Goal: Transaction & Acquisition: Purchase product/service

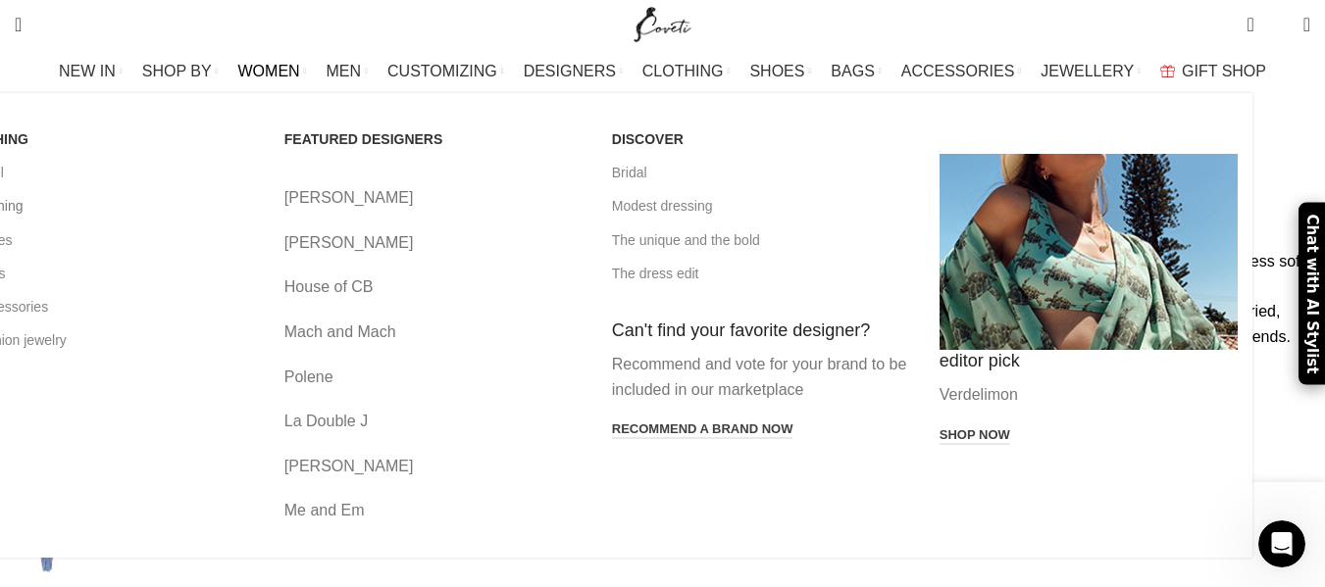
click at [129, 206] on link "All clothing" at bounding box center [106, 205] width 298 height 33
